Goal: Task Accomplishment & Management: Use online tool/utility

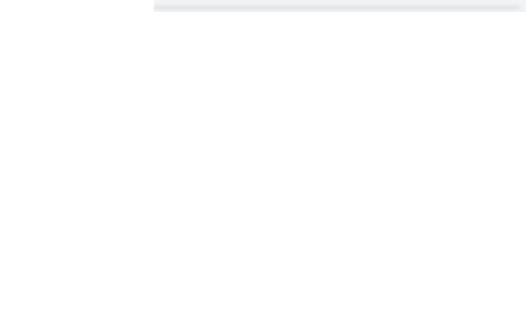
click at [489, 223] on div "Skip to main content Go to Dashboard Go to Dashboard Agents of Change - Social …" at bounding box center [263, 166] width 526 height 332
click at [329, 285] on div "Skip to main content Go to Dashboard Go to Dashboard Agents of Change - Social …" at bounding box center [263, 166] width 526 height 332
click at [330, 298] on div "Skip to main content Go to Dashboard Go to Dashboard Agents of Change - Social …" at bounding box center [263, 166] width 526 height 332
click at [334, 310] on div "Skip to main content Go to Dashboard Go to Dashboard Agents of Change - Social …" at bounding box center [263, 166] width 526 height 332
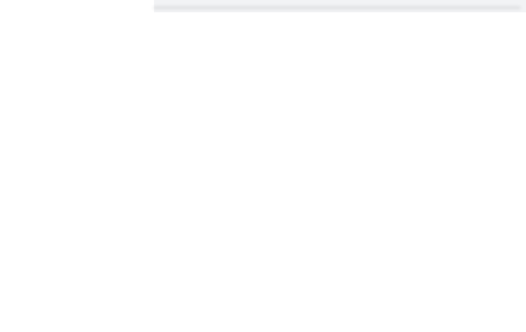
click at [412, 197] on div "Skip to main content Go to Dashboard Go to Dashboard Agents of Change - Social …" at bounding box center [263, 166] width 526 height 332
click at [324, 227] on div "Skip to main content Go to Dashboard Go to Dashboard Agents of Change - Social …" at bounding box center [263, 166] width 526 height 332
click at [343, 237] on div "Skip to main content Go to Dashboard Go to Dashboard Agents of Change - Social …" at bounding box center [263, 166] width 526 height 332
click at [342, 237] on div "Skip to main content Go to Dashboard Go to Dashboard Agents of Change - Social …" at bounding box center [263, 166] width 526 height 332
click at [349, 234] on div "Skip to main content Go to Dashboard Go to Dashboard Agents of Change - Social …" at bounding box center [263, 166] width 526 height 332
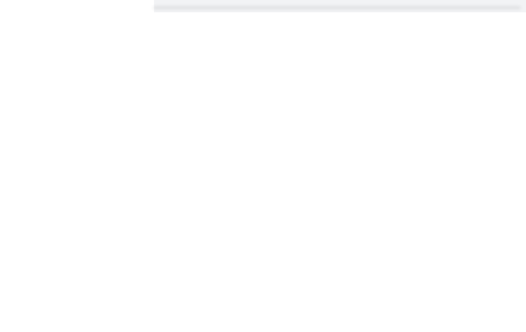
click at [349, 234] on div "Skip to main content Go to Dashboard Go to Dashboard Agents of Change - Social …" at bounding box center [263, 166] width 526 height 332
